Goal: Task Accomplishment & Management: Complete application form

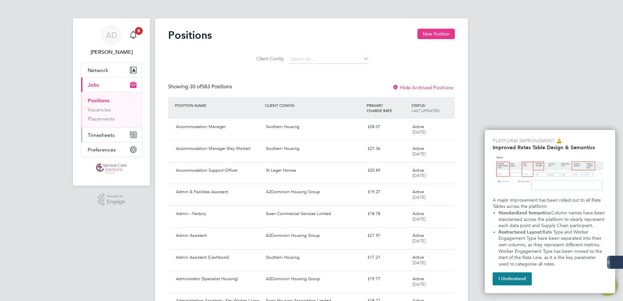
click at [90, 138] on button "Timesheets" at bounding box center [111, 135] width 61 height 14
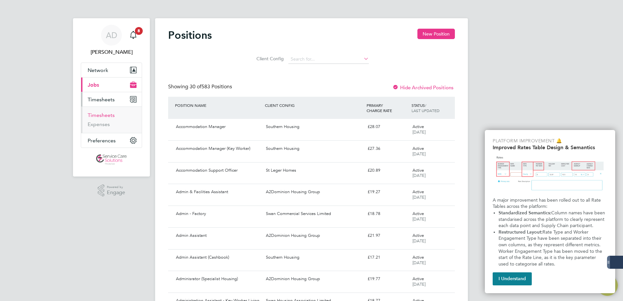
click at [104, 115] on link "Timesheets" at bounding box center [101, 115] width 27 height 6
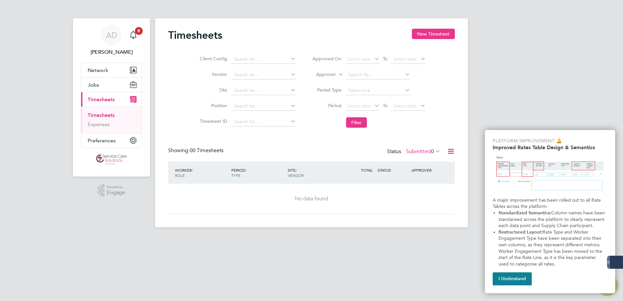
click at [428, 41] on div "Timesheets New Timesheet" at bounding box center [311, 39] width 287 height 20
drag, startPoint x: 405, startPoint y: 31, endPoint x: 423, endPoint y: 37, distance: 18.5
click at [408, 33] on div "Timesheets New Timesheet" at bounding box center [311, 39] width 287 height 20
click at [431, 38] on button "New Timesheet" at bounding box center [433, 34] width 43 height 10
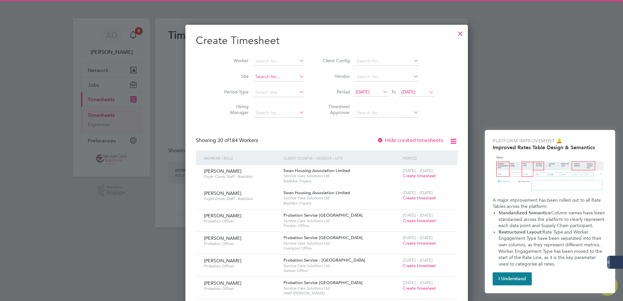
scroll to position [1074, 252]
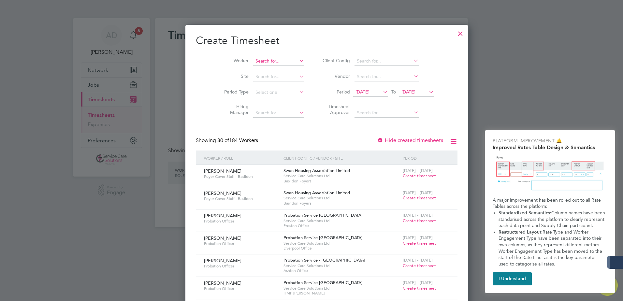
click at [259, 61] on input at bounding box center [278, 61] width 51 height 9
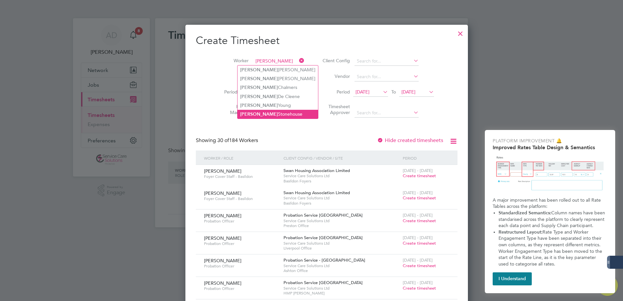
click at [272, 113] on li "Jessica Stonehouse" at bounding box center [278, 114] width 80 height 9
type input "Jessica Stonehouse"
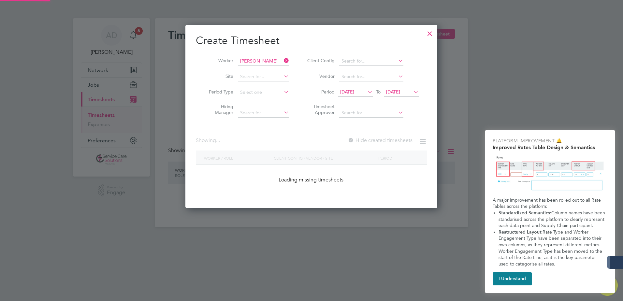
scroll to position [198, 252]
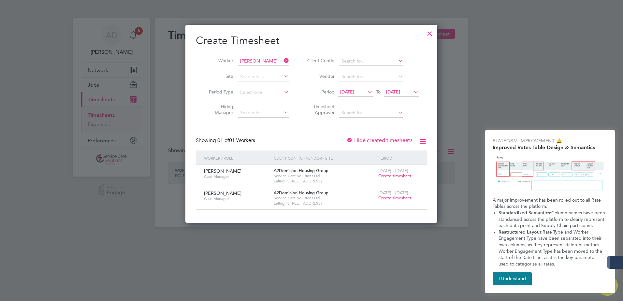
click at [388, 198] on span "Create timesheet" at bounding box center [394, 198] width 33 height 6
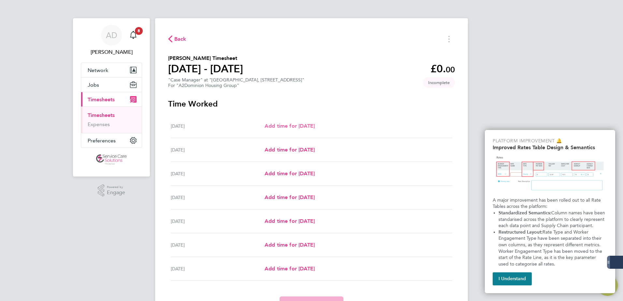
click at [293, 128] on span "Add time for Mon 18 Aug" at bounding box center [290, 126] width 50 height 6
select select "30"
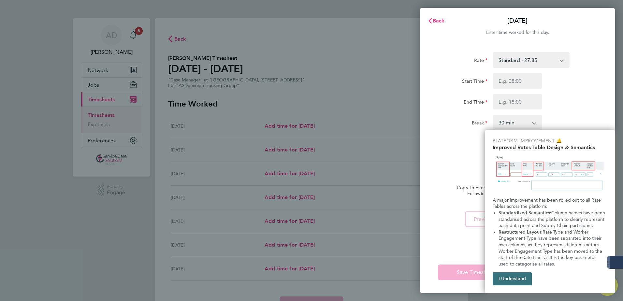
click at [505, 280] on button "I Understand" at bounding box center [512, 278] width 39 height 13
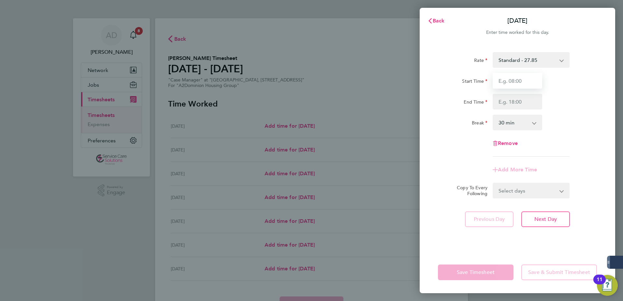
click at [517, 82] on input "Start Time" at bounding box center [518, 81] width 50 height 16
type input "08:00"
click at [514, 104] on input "End Time" at bounding box center [518, 102] width 50 height 16
type input "16:00"
drag, startPoint x: 515, startPoint y: 123, endPoint x: 516, endPoint y: 130, distance: 7.8
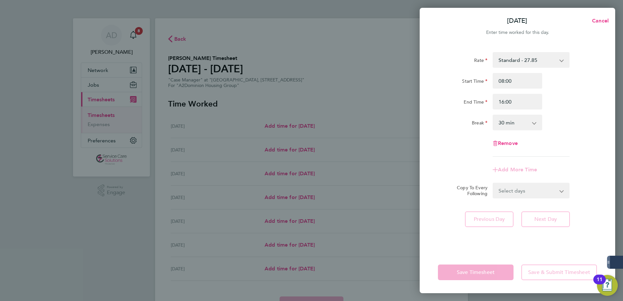
click at [515, 123] on select "0 min 15 min 30 min 45 min 60 min 75 min 90 min" at bounding box center [513, 122] width 40 height 14
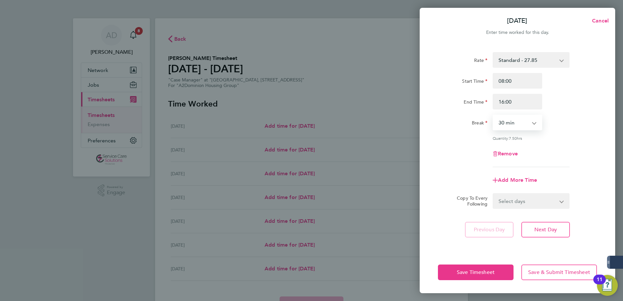
select select "60"
click at [493, 115] on select "0 min 15 min 30 min 45 min 60 min 75 min 90 min" at bounding box center [513, 122] width 40 height 14
click at [573, 150] on div "Remove" at bounding box center [517, 154] width 164 height 16
click at [524, 199] on select "Select days Day Weekday (Mon-Fri) Weekend (Sat-Sun) Tuesday Wednesday Thursday …" at bounding box center [527, 201] width 68 height 14
select select "WEEKDAY"
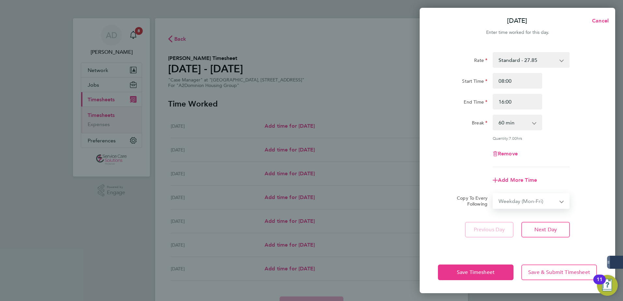
click at [493, 194] on select "Select days Day Weekday (Mon-Fri) Weekend (Sat-Sun) Tuesday Wednesday Thursday …" at bounding box center [527, 201] width 68 height 14
select select "2025-08-24"
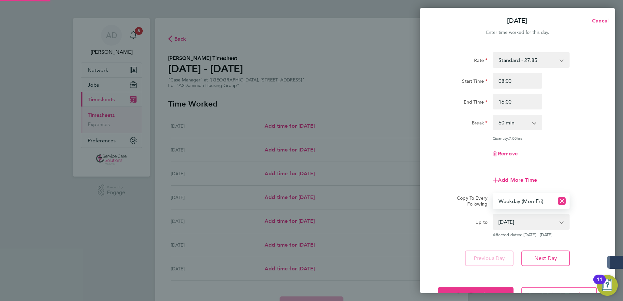
click at [613, 179] on div "Rate Standard - 27.85 Start Time 08:00 End Time 16:00 Break 0 min 15 min 30 min…" at bounding box center [517, 159] width 195 height 230
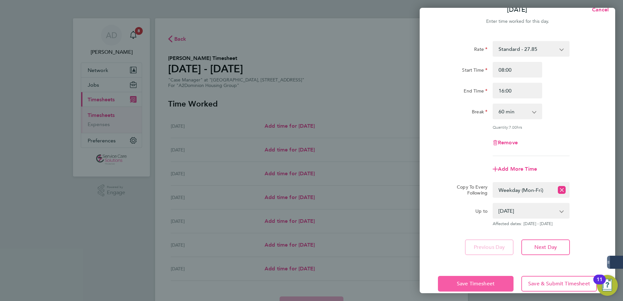
scroll to position [22, 0]
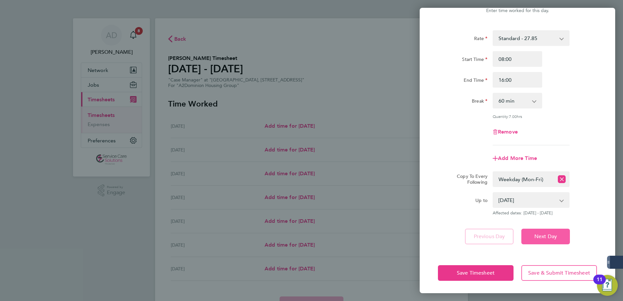
click at [545, 241] on button "Next Day" at bounding box center [545, 237] width 49 height 16
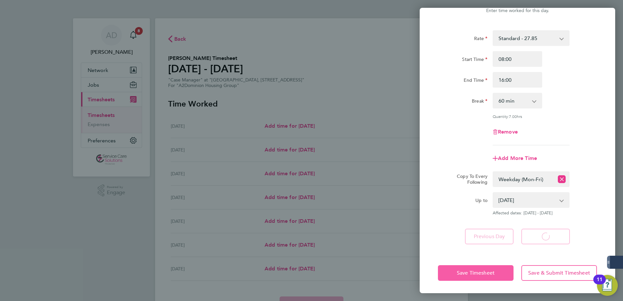
select select "60"
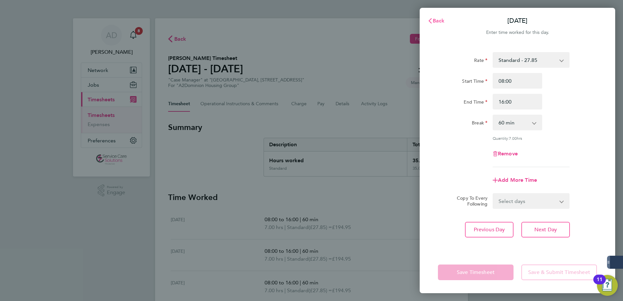
click at [438, 21] on span "Back" at bounding box center [439, 21] width 12 height 6
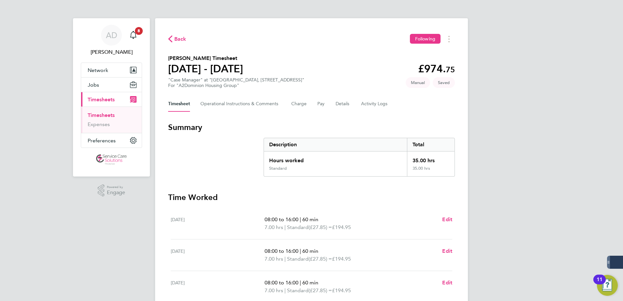
click at [536, 217] on div "AD Amy Dhawan Notifications 8 Applications: Network Businesses Sites Workers Co…" at bounding box center [311, 235] width 623 height 471
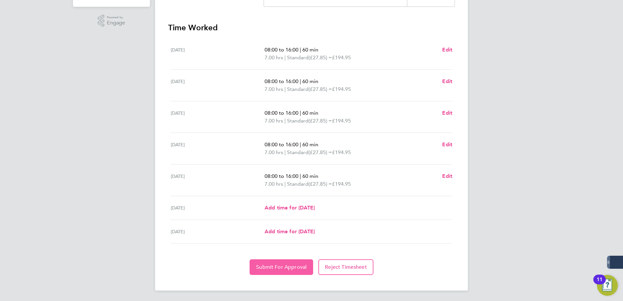
click at [301, 271] on button "Submit For Approval" at bounding box center [282, 267] width 64 height 16
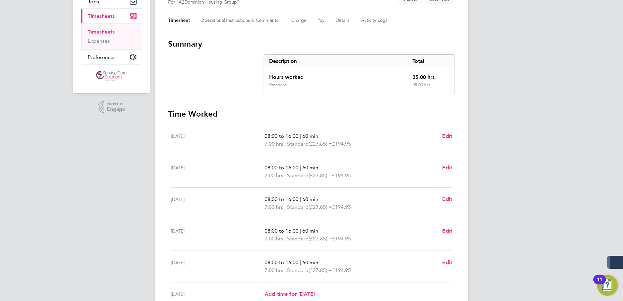
scroll to position [39, 0]
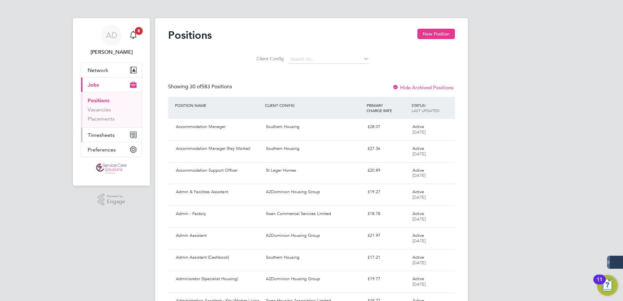
click at [97, 134] on span "Timesheets" at bounding box center [101, 135] width 27 height 6
click at [102, 136] on span "Timesheets" at bounding box center [101, 135] width 27 height 6
click at [203, 130] on div "Accommodation Manager" at bounding box center [218, 127] width 90 height 11
click at [311, 60] on input at bounding box center [328, 59] width 80 height 9
click at [324, 113] on li "A2Dominion Housing Group" at bounding box center [334, 112] width 92 height 9
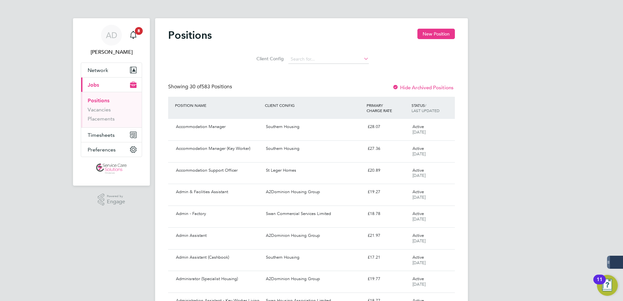
type input "A2Dominion Housing Group"
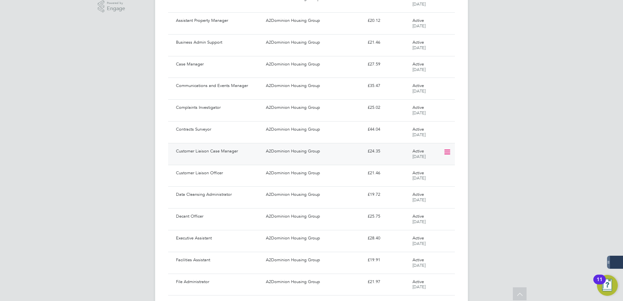
scroll to position [188, 0]
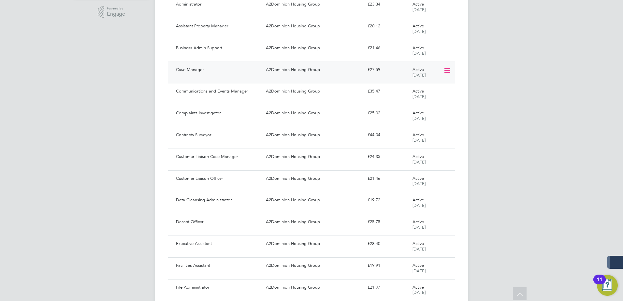
click at [193, 73] on div "Case Manager" at bounding box center [218, 70] width 90 height 11
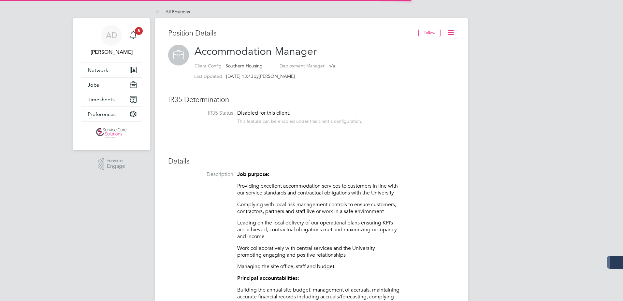
scroll to position [19, 44]
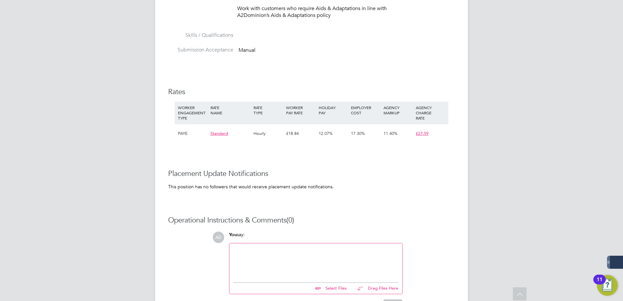
scroll to position [551, 0]
